Goal: Transaction & Acquisition: Purchase product/service

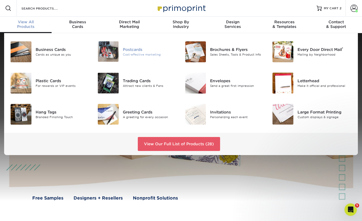
click at [139, 53] on div "Cost-effective marketing" at bounding box center [150, 54] width 54 height 4
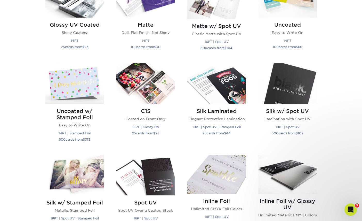
scroll to position [206, 0]
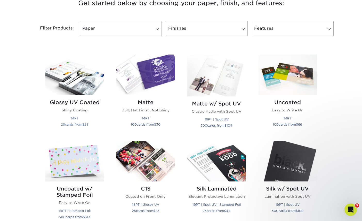
click at [88, 80] on img at bounding box center [74, 74] width 59 height 41
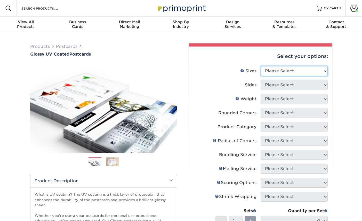
click at [300, 71] on select "Please Select 1.5" x 7" 2" x 4" 2" x 6" 2" x 7" 2" x 8" 2.12" x 5.5" 2.12" x 5.…" at bounding box center [294, 71] width 67 height 10
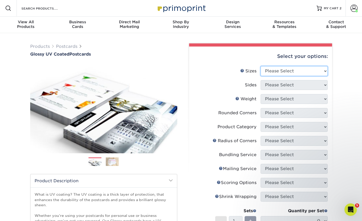
select select "4.00x6.00"
click at [261, 66] on select "Please Select 1.5" x 7" 2" x 4" 2" x 6" 2" x 7" 2" x 8" 2.12" x 5.5" 2.12" x 5.…" at bounding box center [294, 71] width 67 height 10
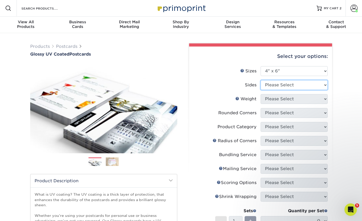
click at [279, 87] on select "Please Select Print Both Sides Print Front Only" at bounding box center [294, 85] width 67 height 10
select select "13abbda7-1d64-4f25-8bb2-c179b224825d"
click at [261, 80] on select "Please Select Print Both Sides Print Front Only" at bounding box center [294, 85] width 67 height 10
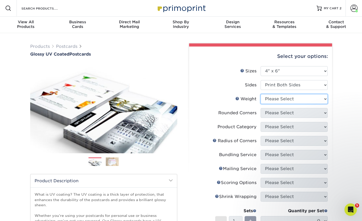
click at [277, 100] on select "Please Select 14PT 16PT 18PT C1S" at bounding box center [294, 99] width 67 height 10
select select "16PT"
click at [261, 94] on select "Please Select 14PT 16PT 18PT C1S" at bounding box center [294, 99] width 67 height 10
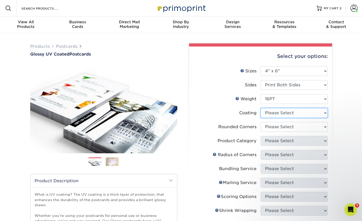
click at [277, 114] on select at bounding box center [294, 113] width 67 height 10
select select "ae367451-b2b8-45df-a344-0f05b6a12993"
click at [261, 108] on select at bounding box center [294, 113] width 67 height 10
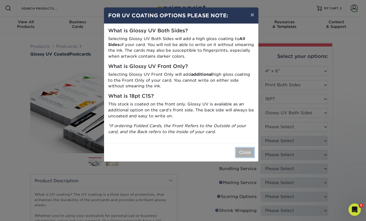
click at [244, 151] on button "Close" at bounding box center [245, 152] width 19 height 10
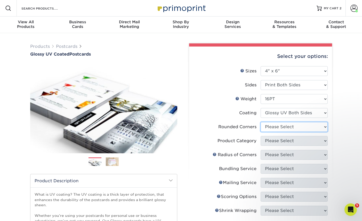
click at [278, 125] on select "Please Select Yes - Round 4 Corners No" at bounding box center [294, 127] width 67 height 10
select select "0"
click at [261, 122] on select "Please Select Yes - Round 4 Corners No" at bounding box center [294, 127] width 67 height 10
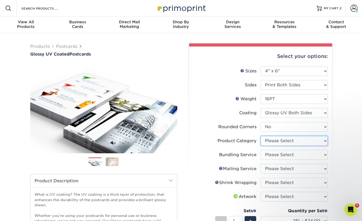
click at [275, 142] on select "Please Select Postcards" at bounding box center [294, 141] width 67 height 10
select select "9b7272e0-d6c8-4c3c-8e97-d3a1bcdab858"
click at [261, 136] on select "Please Select Postcards" at bounding box center [294, 141] width 67 height 10
click at [275, 156] on select "Please Select No Bundling Services Yes, Bundles of 50 (+2 Days) Yes, Bundles of…" at bounding box center [294, 155] width 67 height 10
select select "58689abb-25c0-461c-a4c3-a80b627d6649"
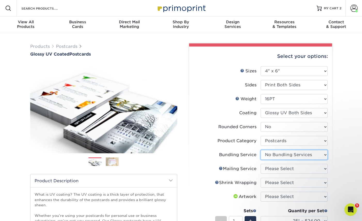
click at [261, 150] on select "Please Select No Bundling Services Yes, Bundles of 50 (+2 Days) Yes, Bundles of…" at bounding box center [294, 155] width 67 height 10
click at [275, 167] on select "Please Select No Direct Mailing Service No, I will mail/stamp/imprint Direct Ma…" at bounding box center [294, 169] width 67 height 10
select select "3e5e9bdd-d78a-4c28-a41d-fe1407925ca6"
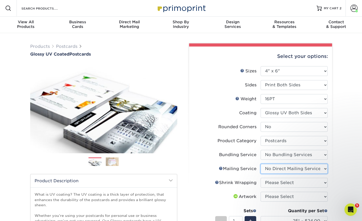
click at [261, 164] on select "Please Select No Direct Mailing Service No, I will mail/stamp/imprint Direct Ma…" at bounding box center [294, 169] width 67 height 10
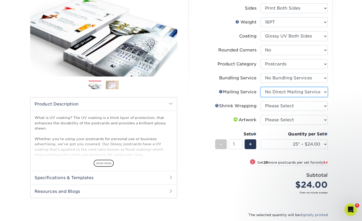
scroll to position [77, 0]
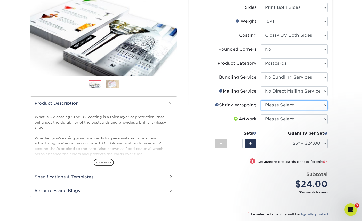
click at [271, 101] on select "Please Select No Shrink Wrapping Shrink Wrap 100 Per Package Shrink Wrap 50 Per…" at bounding box center [294, 105] width 67 height 10
click at [273, 106] on select "Please Select No Shrink Wrapping Shrink Wrap 100 Per Package Shrink Wrap 50 Per…" at bounding box center [294, 105] width 67 height 10
select select "eb9de9fe-80eb-4931-8869-fba0fd6c3181"
click at [261, 100] on select "Please Select No Shrink Wrapping Shrink Wrap 100 Per Package Shrink Wrap 50 Per…" at bounding box center [294, 105] width 67 height 10
select select "500 – $104.50"
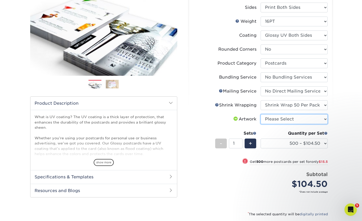
click at [275, 120] on select "Please Select I will upload files I need a design - $150" at bounding box center [294, 119] width 67 height 10
select select "upload"
click at [261, 114] on select "Please Select I will upload files I need a design - $150" at bounding box center [294, 119] width 67 height 10
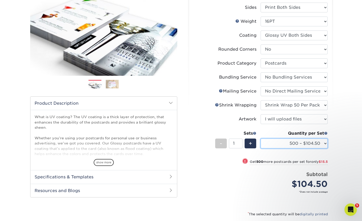
click at [299, 144] on select "25* – $24.00 50* – $28.00 75* – $34.00 100* – $41.00 250* – $74.00 500 – $104.5…" at bounding box center [294, 143] width 67 height 10
select select "5000 – $361.00"
click at [261, 138] on select "25* – $24.00 50* – $28.00 75* – $34.00 100* – $41.00 250* – $74.00 500 – $104.5…" at bounding box center [294, 143] width 67 height 10
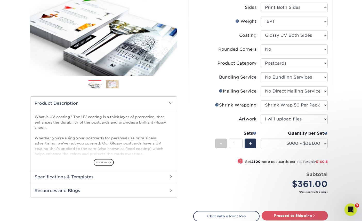
click at [344, 154] on div "Products Postcards Glossy UV Coated Postcards Previous Next show more 25" at bounding box center [181, 113] width 362 height 315
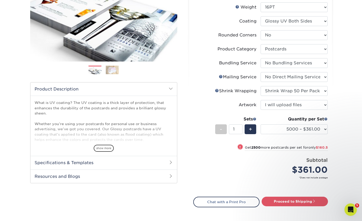
scroll to position [129, 0]
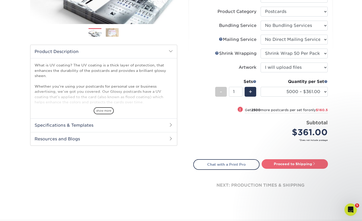
click at [296, 164] on link "Proceed to Shipping" at bounding box center [295, 163] width 66 height 9
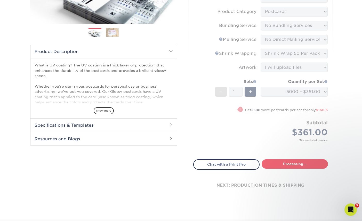
type input "Set 1"
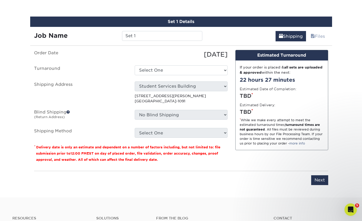
scroll to position [302, 0]
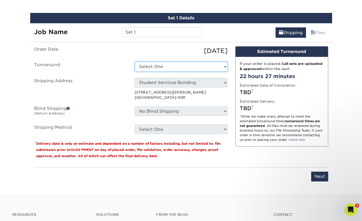
click at [185, 65] on select "Select One 2-4 Business Days 2 Day Next Business Day" at bounding box center [181, 67] width 93 height 10
select select "32a655cc-249c-455c-bdd0-eebfba7b1c8e"
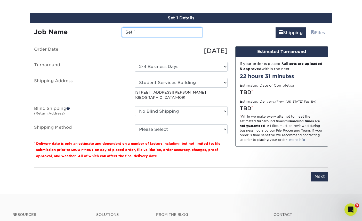
click at [135, 29] on input "Set 1" at bounding box center [162, 32] width 80 height 10
type input "CMHC Card Reorder"
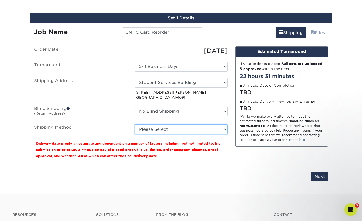
click at [154, 130] on select "Please Select Ground Shipping (+$41.56) 3 Day Shipping Service (+$68.38) 2 Day …" at bounding box center [181, 129] width 93 height 10
select select "03"
click at [135, 124] on select "Please Select Ground Shipping (+$41.56) 3 Day Shipping Service (+$68.38) 2 Day …" at bounding box center [181, 129] width 93 height 10
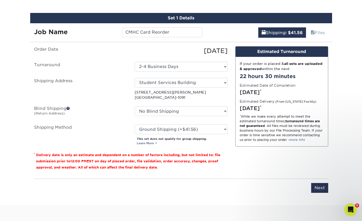
click at [265, 203] on div at bounding box center [181, 204] width 362 height 2
click at [318, 188] on input "Next" at bounding box center [319, 188] width 17 height 10
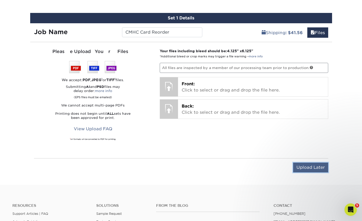
click at [300, 169] on input "Upload Later" at bounding box center [310, 167] width 35 height 10
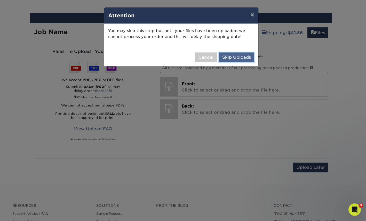
click at [229, 54] on button "Skip Uploads" at bounding box center [236, 57] width 35 height 10
